Goal: Transaction & Acquisition: Purchase product/service

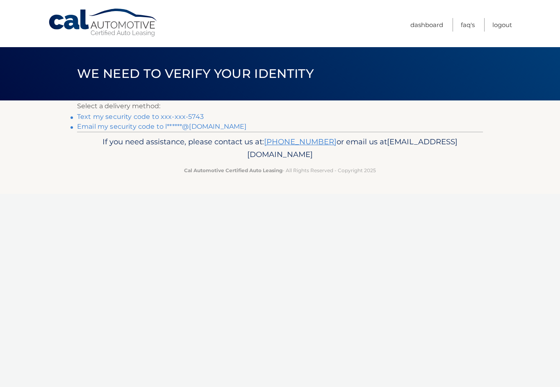
click at [171, 119] on link "Text my security code to xxx-xxx-5743" at bounding box center [140, 117] width 127 height 8
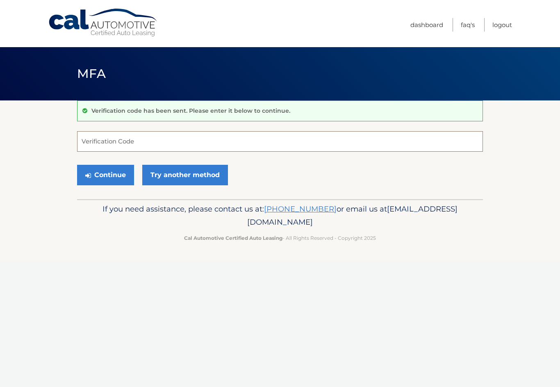
click at [143, 141] on input "Verification Code" at bounding box center [280, 141] width 406 height 21
type input "215751"
click at [114, 175] on button "Continue" at bounding box center [105, 175] width 57 height 21
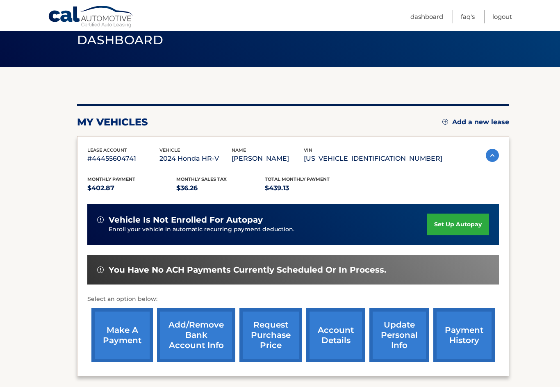
scroll to position [34, 0]
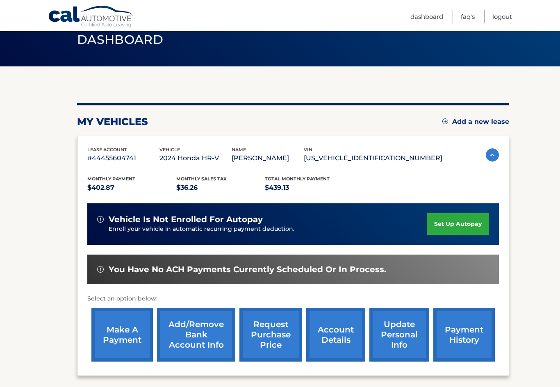
click at [118, 336] on link "make a payment" at bounding box center [122, 335] width 62 height 54
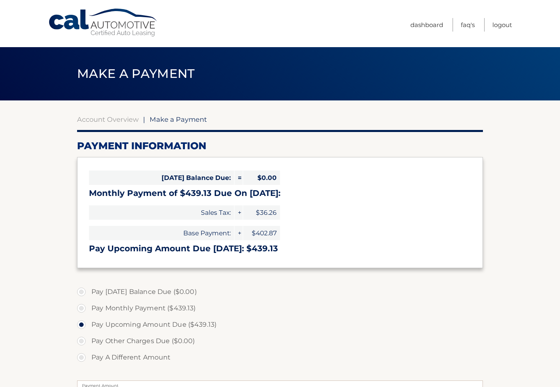
select select "NWRhODhjMWMtZmYzNi00YTViLTg3MDYtNjM3ZDUwODhlMmY4"
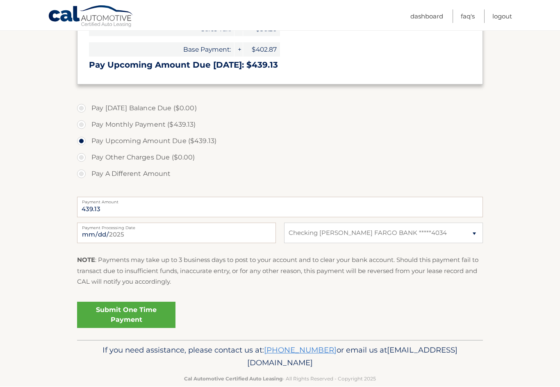
scroll to position [184, 0]
click at [104, 317] on link "Submit One Time Payment" at bounding box center [126, 315] width 98 height 26
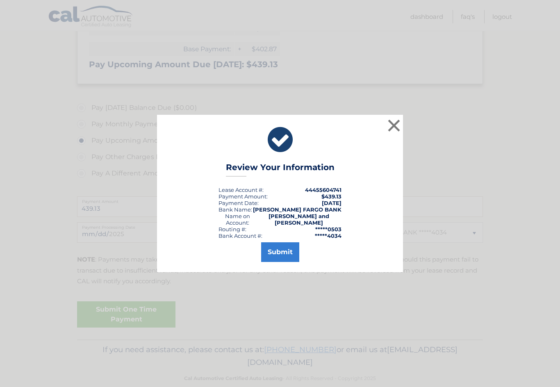
click at [276, 251] on button "Submit" at bounding box center [280, 252] width 38 height 20
